Goal: Use online tool/utility: Utilize a website feature to perform a specific function

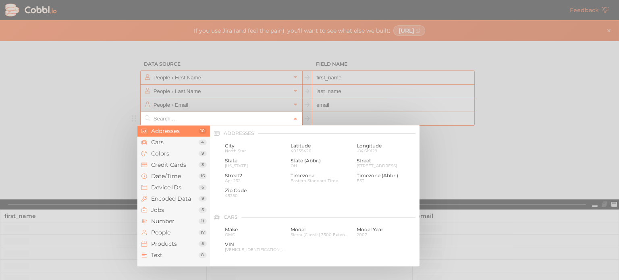
click at [228, 123] on input "text" at bounding box center [221, 118] width 139 height 13
click at [175, 232] on span "People" at bounding box center [175, 232] width 48 height 6
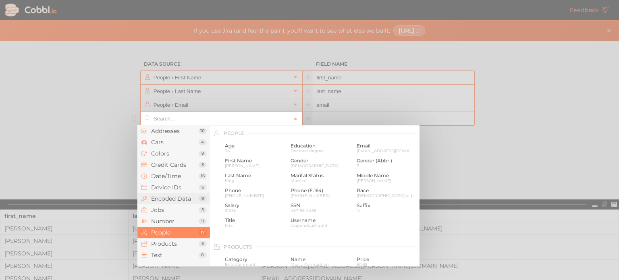
scroll to position [621, 0]
click at [179, 135] on li "Addresses 10" at bounding box center [173, 130] width 73 height 11
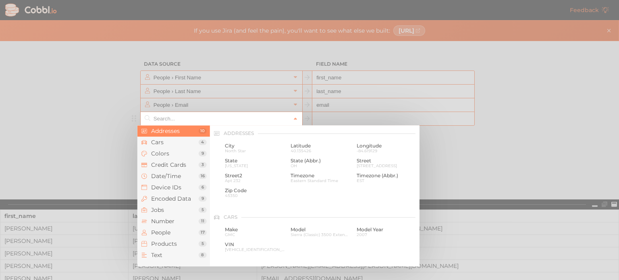
scroll to position [0, 0]
click at [246, 154] on div "City North Star" at bounding box center [254, 147] width 63 height 13
type input "Addresses › City"
type input "city"
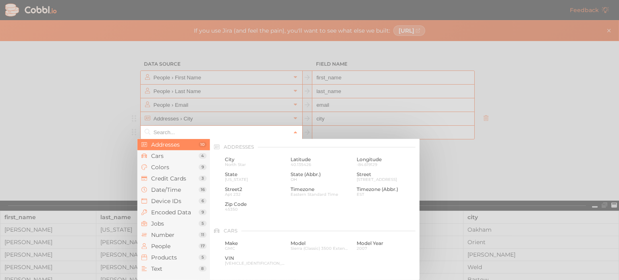
click at [216, 130] on input "text" at bounding box center [221, 132] width 139 height 13
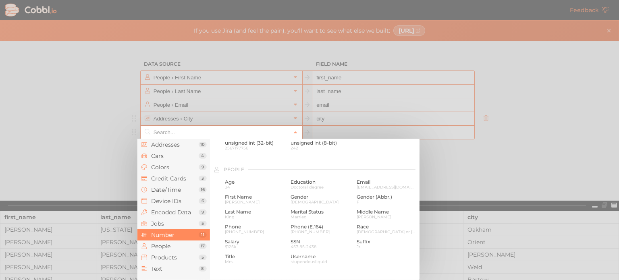
scroll to position [600, 0]
click at [293, 197] on span "Gender" at bounding box center [321, 196] width 60 height 6
type input "People › Gender"
type input "gender"
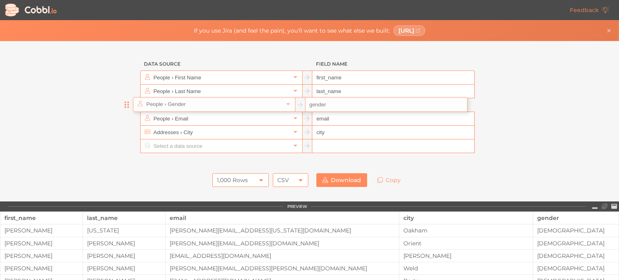
drag, startPoint x: 134, startPoint y: 131, endPoint x: 127, endPoint y: 103, distance: 29.5
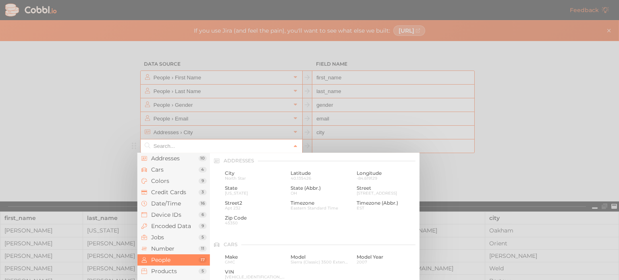
click at [167, 142] on input "text" at bounding box center [221, 145] width 139 height 13
click at [182, 160] on span "Addresses" at bounding box center [175, 158] width 48 height 6
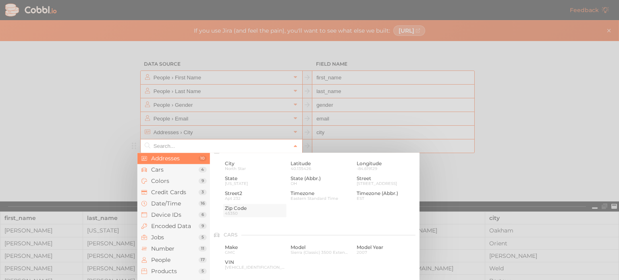
scroll to position [0, 0]
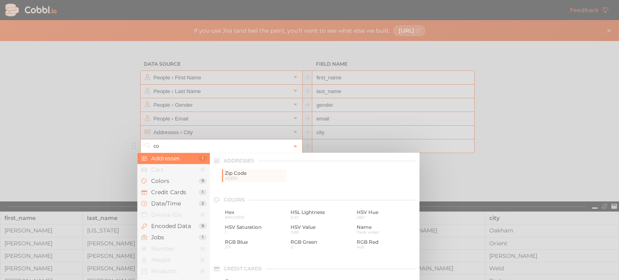
type input "c"
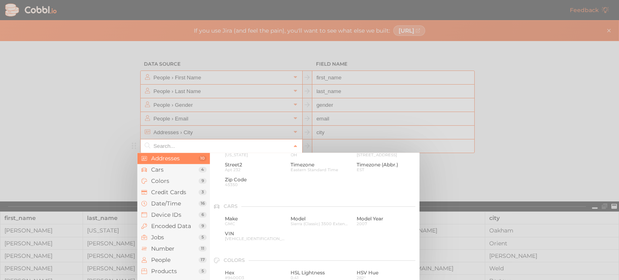
scroll to position [39, 0]
click at [181, 235] on span "Jobs" at bounding box center [175, 237] width 48 height 6
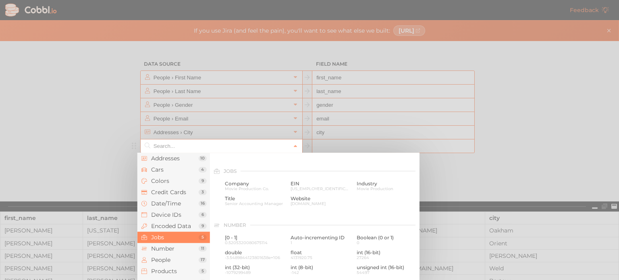
scroll to position [483, 0]
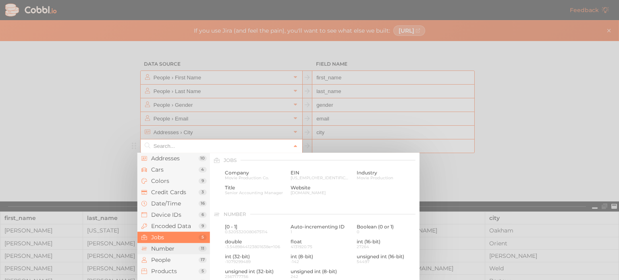
click at [174, 250] on span "Number" at bounding box center [175, 248] width 48 height 6
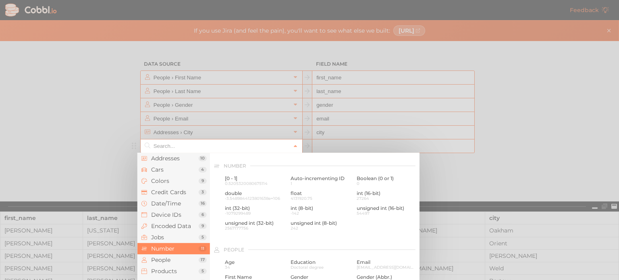
scroll to position [537, 0]
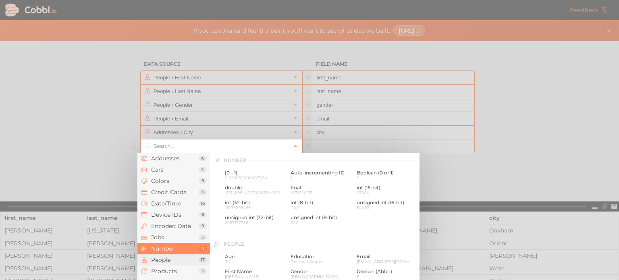
click at [170, 264] on li "People 17" at bounding box center [173, 259] width 73 height 11
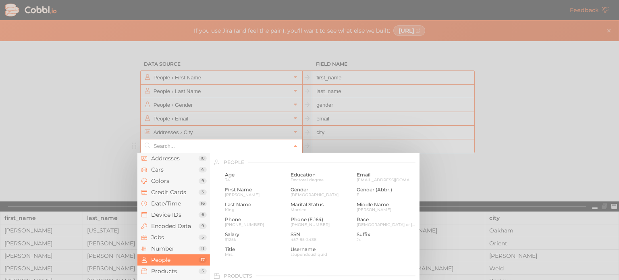
scroll to position [621, 0]
click at [244, 220] on span "[PHONE_NUMBER]" at bounding box center [255, 222] width 60 height 4
type input "People › Phone"
type input "phone"
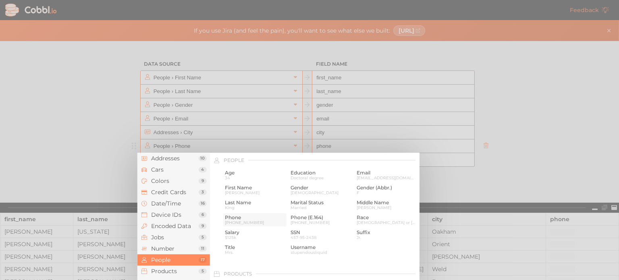
click at [244, 220] on div "Feedback If you use Jira (and feel the pain), you'll want to see what else we b…" at bounding box center [309, 140] width 619 height 280
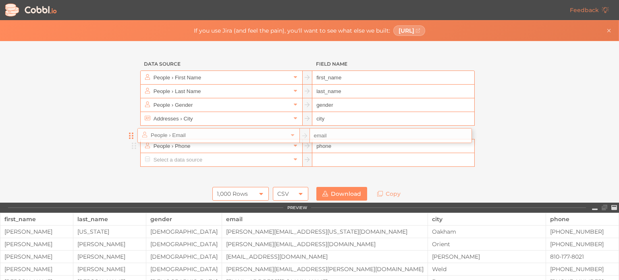
drag, startPoint x: 133, startPoint y: 118, endPoint x: 132, endPoint y: 139, distance: 21.0
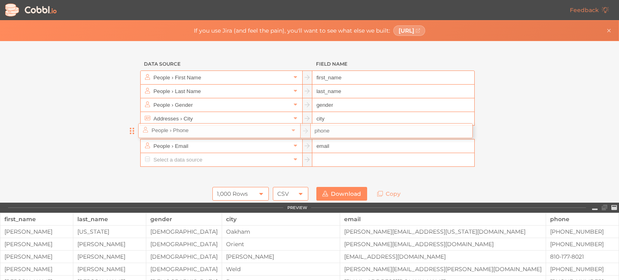
drag, startPoint x: 133, startPoint y: 148, endPoint x: 135, endPoint y: 131, distance: 17.4
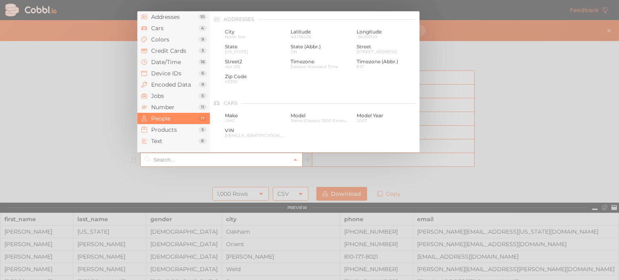
click at [168, 159] on input "text" at bounding box center [221, 159] width 139 height 13
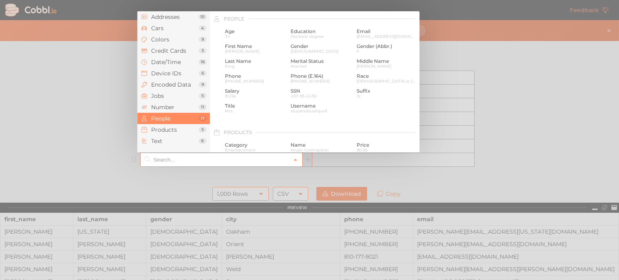
click at [234, 159] on input "text" at bounding box center [221, 159] width 139 height 13
click at [115, 151] on div at bounding box center [309, 140] width 619 height 280
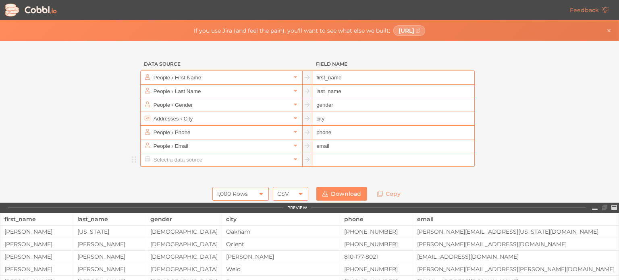
click at [183, 162] on input "text" at bounding box center [221, 159] width 139 height 13
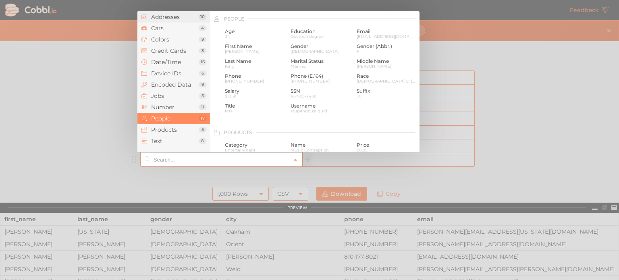
click at [172, 21] on li "Addresses 10" at bounding box center [173, 16] width 73 height 11
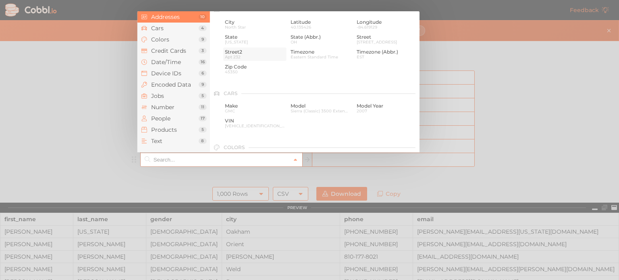
scroll to position [0, 0]
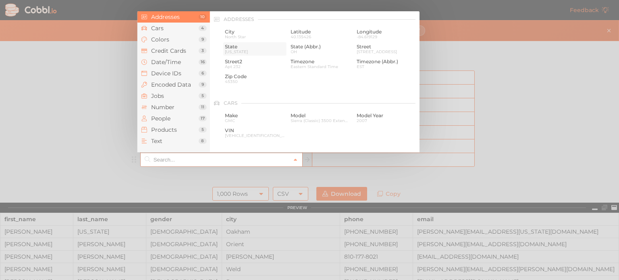
click at [251, 47] on span "State" at bounding box center [255, 47] width 60 height 6
type input "Addresses › State"
type input "state"
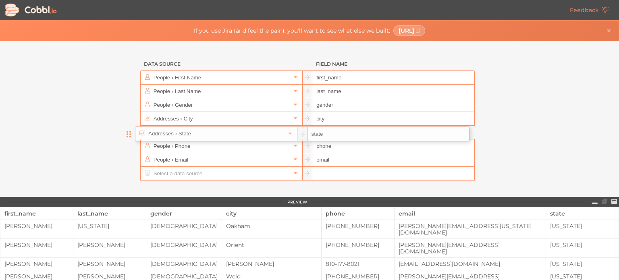
drag, startPoint x: 133, startPoint y: 164, endPoint x: 130, endPoint y: 131, distance: 32.4
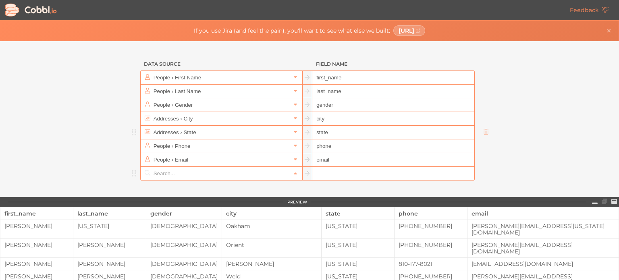
click at [162, 175] on input "text" at bounding box center [221, 173] width 139 height 13
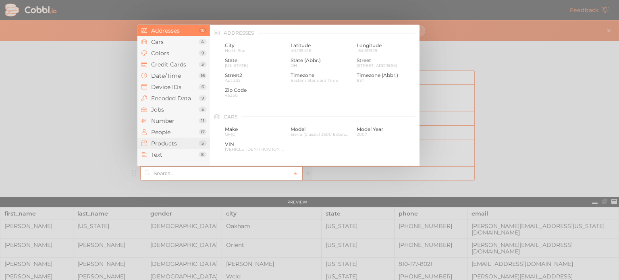
click at [170, 141] on span "Products" at bounding box center [175, 143] width 48 height 6
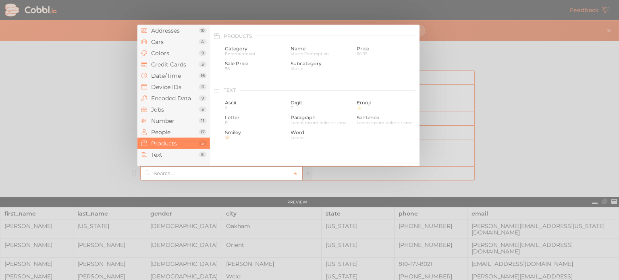
scroll to position [735, 0]
click at [173, 150] on li "Text 8" at bounding box center [173, 154] width 73 height 11
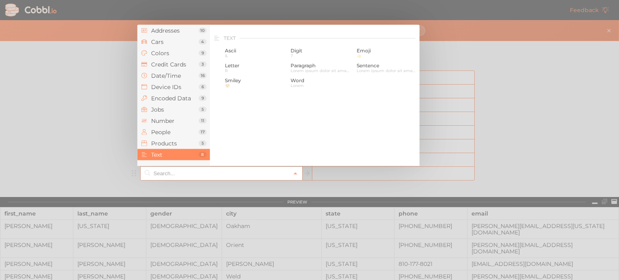
scroll to position [789, 0]
click at [173, 114] on li "Jobs 5" at bounding box center [173, 109] width 73 height 11
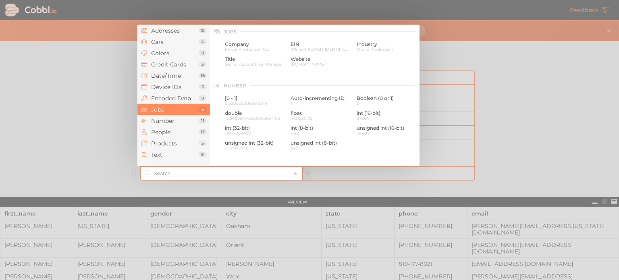
scroll to position [483, 0]
click at [173, 125] on li "Number 11" at bounding box center [173, 120] width 73 height 11
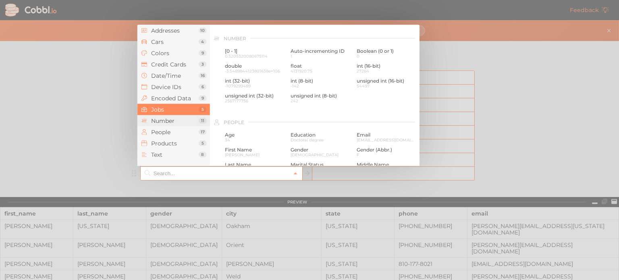
scroll to position [537, 0]
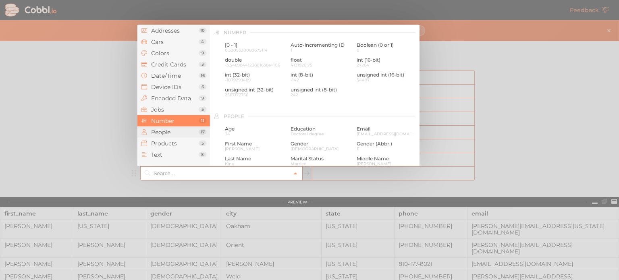
click at [173, 133] on span "People" at bounding box center [175, 132] width 48 height 6
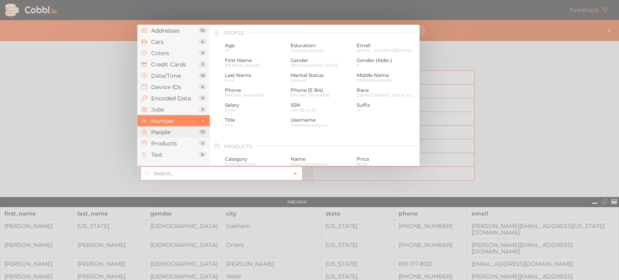
scroll to position [621, 0]
click at [297, 75] on span "Marital Status" at bounding box center [321, 75] width 60 height 6
type input "People › Marital Status"
type input "marital_status"
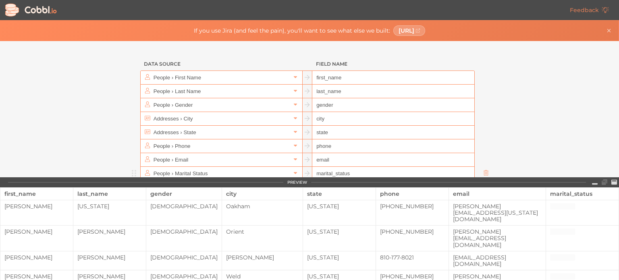
click at [297, 75] on ul "People › First Name first_name People › Last Name last_name People › Gender gen…" at bounding box center [309, 133] width 363 height 124
click at [513, 133] on div "Data Source Field Name People › First Name first_name People › Last Name last_n…" at bounding box center [309, 109] width 619 height 136
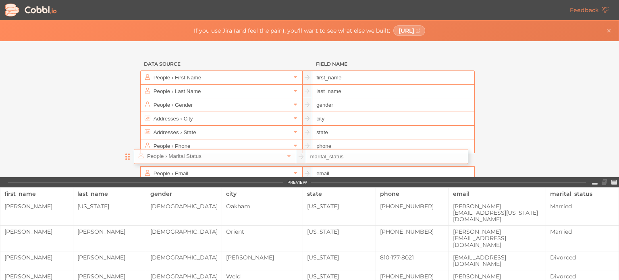
scroll to position [0, 0]
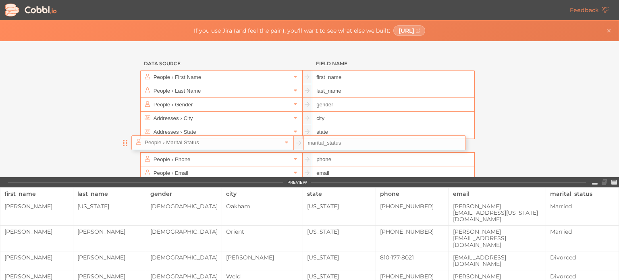
drag, startPoint x: 132, startPoint y: 171, endPoint x: 123, endPoint y: 137, distance: 35.4
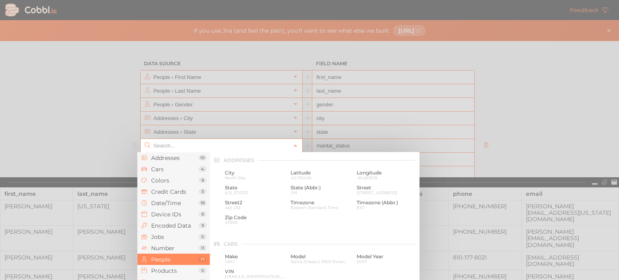
click at [191, 142] on input "text" at bounding box center [221, 145] width 139 height 13
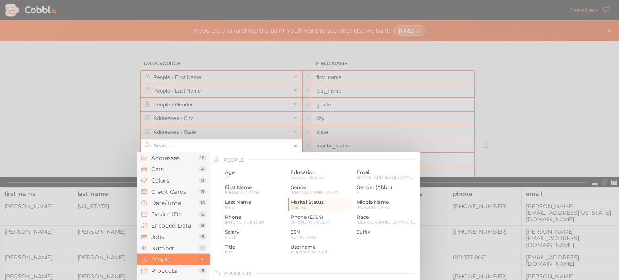
click at [191, 142] on input "text" at bounding box center [221, 145] width 139 height 13
click at [380, 223] on span "[DEMOGRAPHIC_DATA] or [US_STATE][DEMOGRAPHIC_DATA]" at bounding box center [387, 222] width 60 height 4
type input "People › Race"
type input "race"
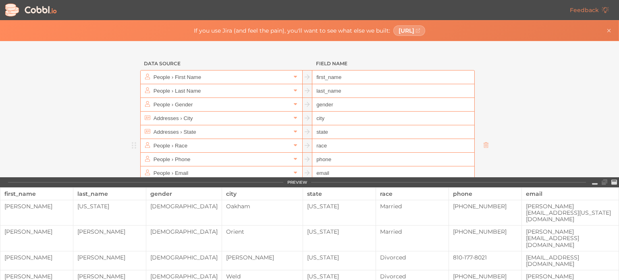
click at [380, 200] on div "race" at bounding box center [412, 194] width 64 height 12
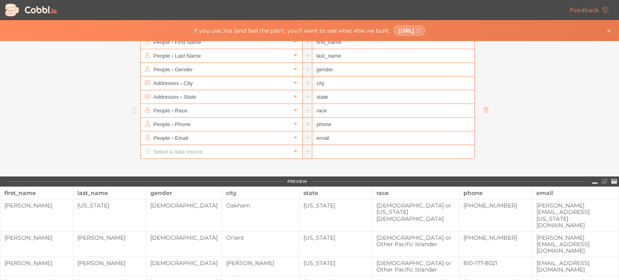
scroll to position [0, 0]
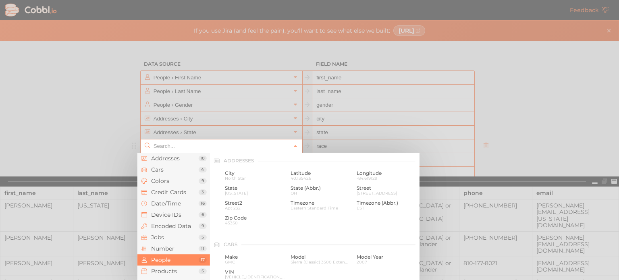
click at [197, 149] on input "text" at bounding box center [221, 145] width 139 height 13
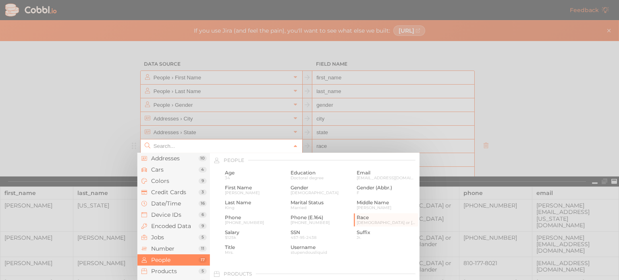
click at [197, 149] on input "text" at bounding box center [221, 145] width 139 height 13
click at [298, 177] on span "Doctoral degree" at bounding box center [321, 178] width 60 height 4
type input "People › Education"
type input "education"
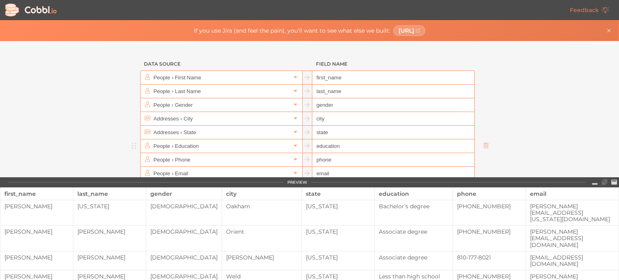
scroll to position [72, 0]
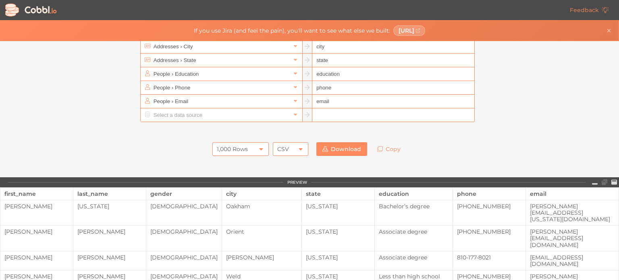
click at [324, 148] on icon at bounding box center [325, 149] width 6 height 6
